Goal: Information Seeking & Learning: Learn about a topic

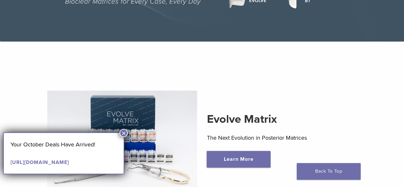
scroll to position [128, 0]
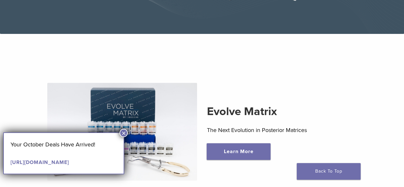
click at [122, 133] on button "×" at bounding box center [123, 133] width 8 height 8
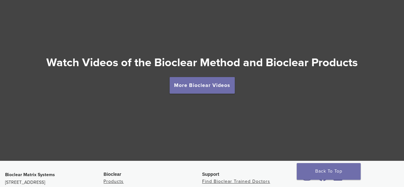
scroll to position [1124, 0]
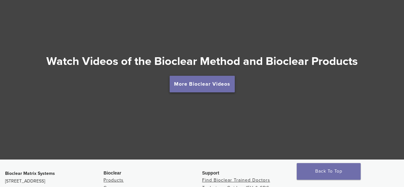
click at [209, 79] on link "More Bioclear Videos" at bounding box center [201, 84] width 65 height 17
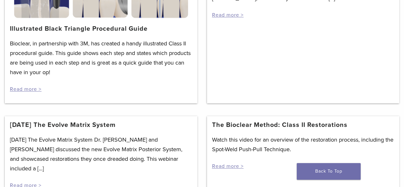
scroll to position [183, 0]
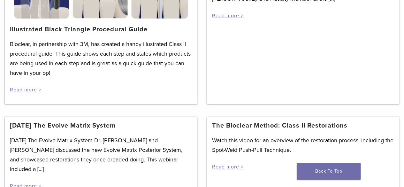
click at [260, 126] on link "The Bioclear Method: Class II Restorations" at bounding box center [279, 126] width 135 height 8
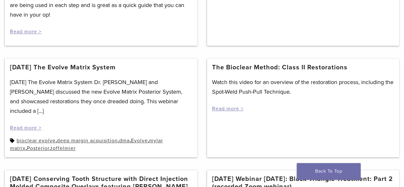
scroll to position [242, 0]
click at [230, 108] on link "Read more >" at bounding box center [228, 108] width 32 height 6
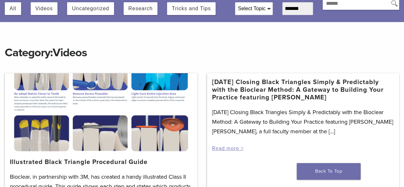
scroll to position [0, 0]
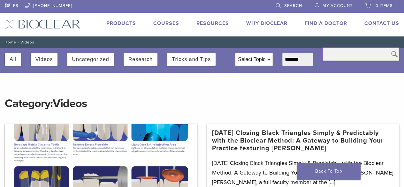
click at [354, 54] on input "text" at bounding box center [360, 54] width 77 height 13
type input "********"
click at [398, 55] on icon at bounding box center [394, 54] width 10 height 13
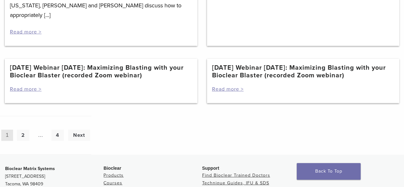
scroll to position [663, 0]
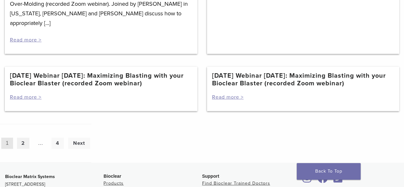
click at [25, 138] on link "2" at bounding box center [23, 143] width 12 height 11
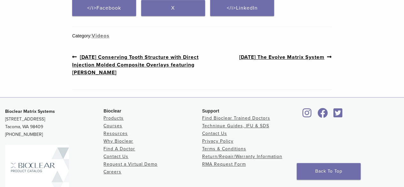
scroll to position [297, 0]
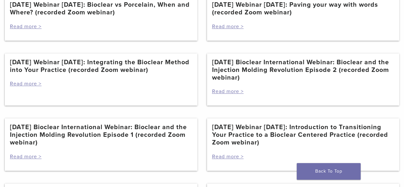
scroll to position [192, 0]
click at [86, 135] on link "[DATE] Bioclear International Webinar: Bioclear and the Injection Molding Revol…" at bounding box center [101, 135] width 182 height 23
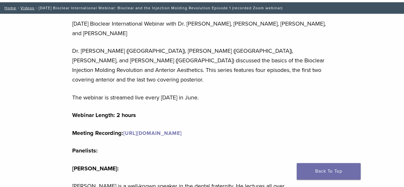
scroll to position [34, 0]
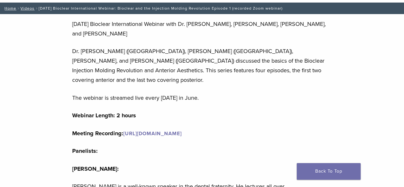
click at [162, 130] on link "[URL][DOMAIN_NAME]" at bounding box center [152, 133] width 58 height 6
